Goal: Transaction & Acquisition: Subscribe to service/newsletter

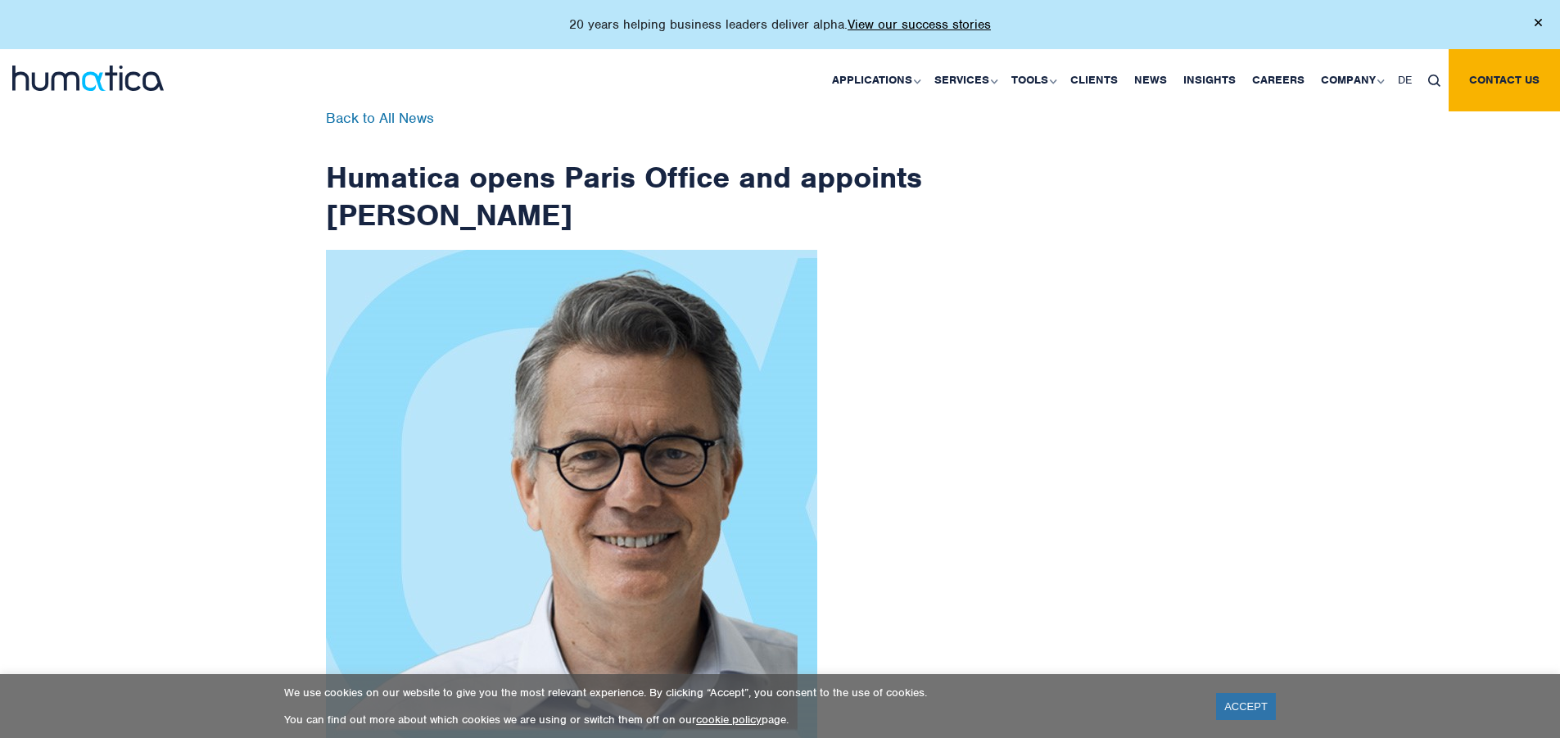
scroll to position [2612, 0]
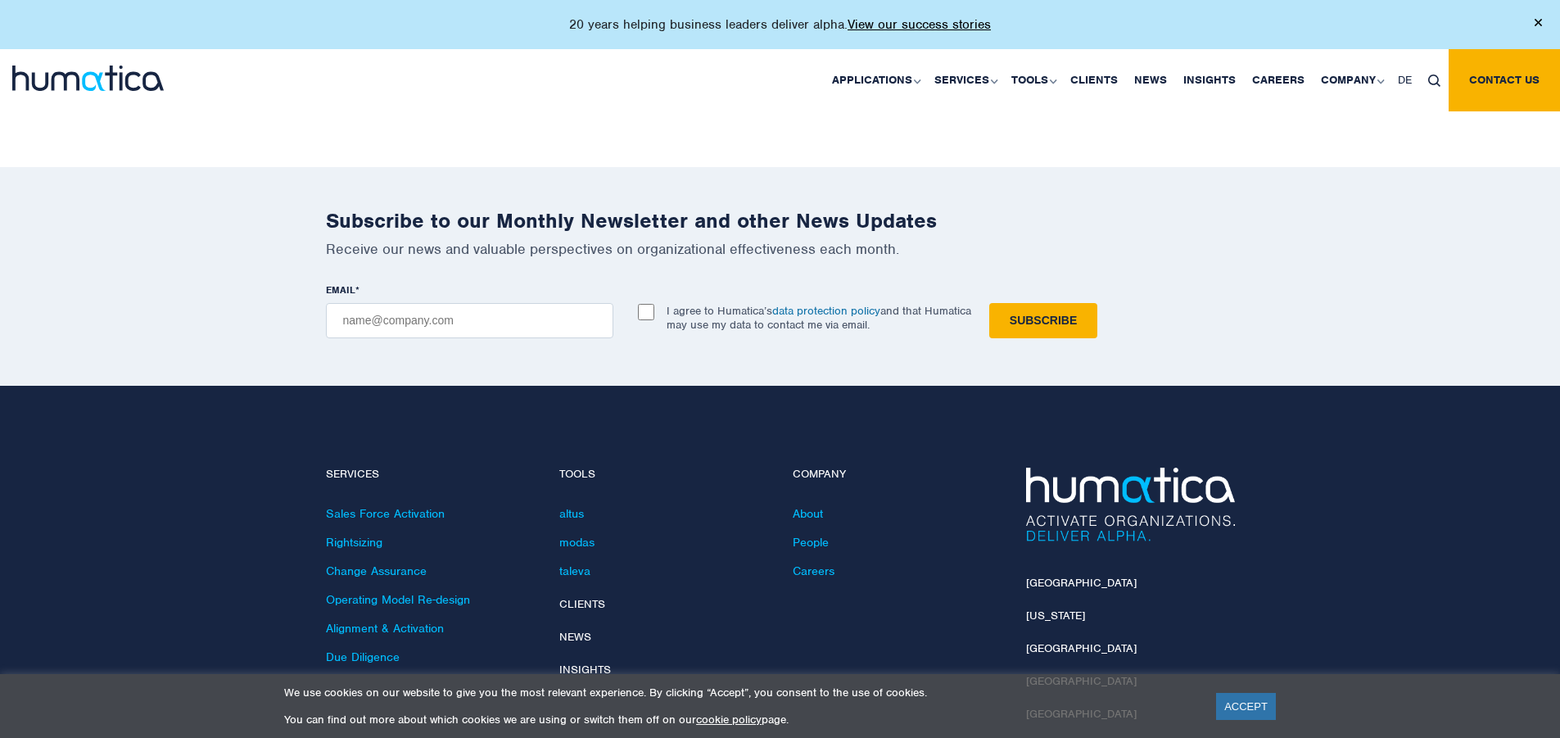
checkbox input "true"
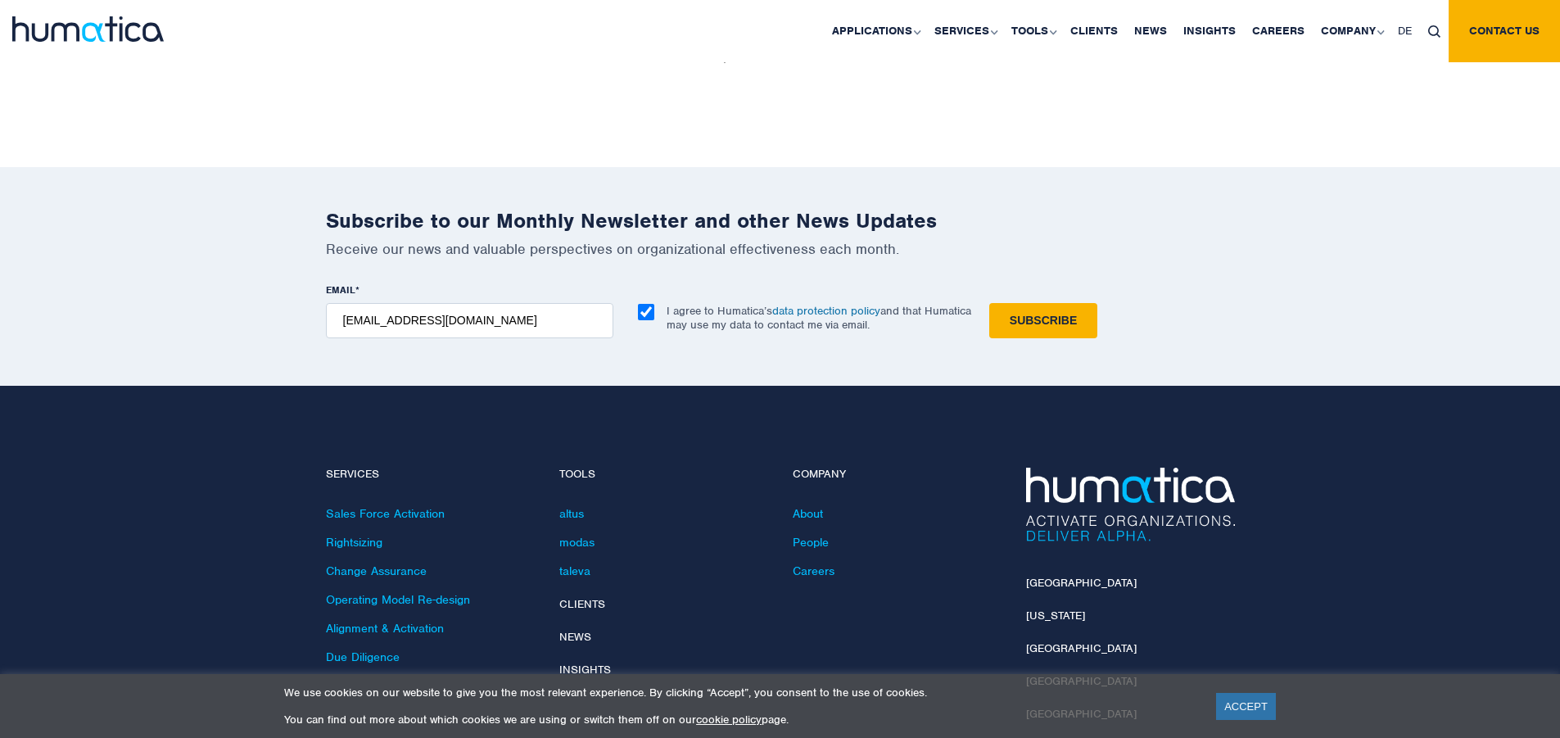
type input "[EMAIL_ADDRESS][DOMAIN_NAME]"
click at [989, 303] on input "Subscribe" at bounding box center [1043, 320] width 108 height 35
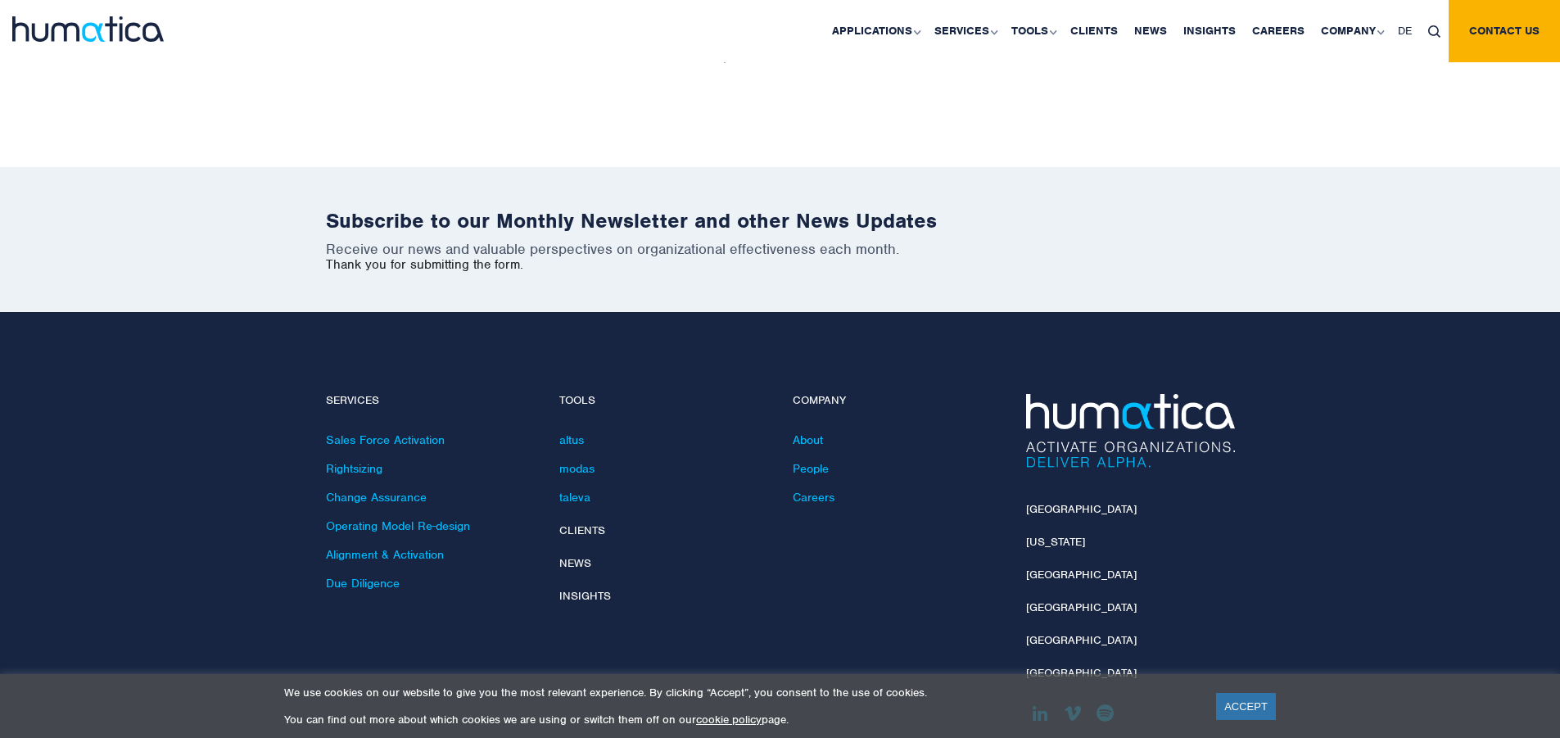
scroll to position [2539, 0]
